Goal: Task Accomplishment & Management: Use online tool/utility

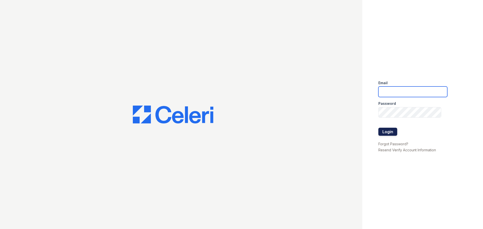
type input "abailey@trinity-pm.com"
click at [389, 135] on button "Login" at bounding box center [387, 132] width 19 height 8
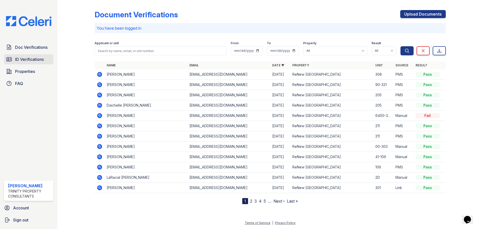
click at [30, 60] on span "ID Verifications" at bounding box center [29, 59] width 29 height 6
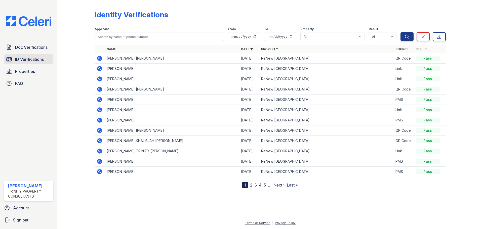
click at [30, 61] on span "ID Verifications" at bounding box center [29, 59] width 29 height 6
click at [26, 47] on span "Doc Verifications" at bounding box center [31, 47] width 32 height 6
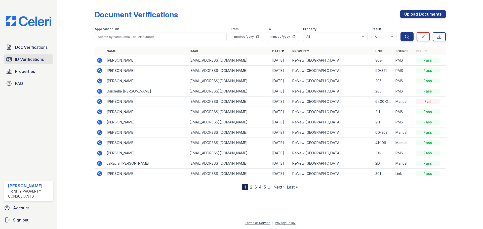
click at [21, 57] on span "ID Verifications" at bounding box center [29, 59] width 29 height 6
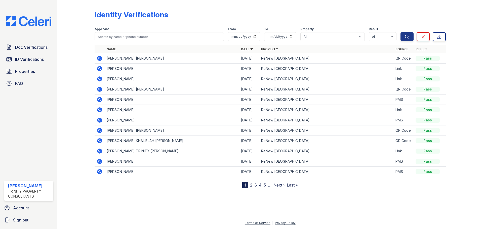
click at [21, 57] on span "ID Verifications" at bounding box center [29, 59] width 29 height 6
click at [21, 58] on span "ID Verifications" at bounding box center [29, 59] width 29 height 6
click at [31, 61] on span "ID Verifications" at bounding box center [29, 59] width 29 height 6
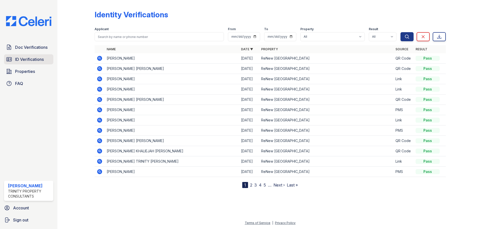
click at [27, 62] on span "ID Verifications" at bounding box center [29, 59] width 29 height 6
